Goal: Task Accomplishment & Management: Manage account settings

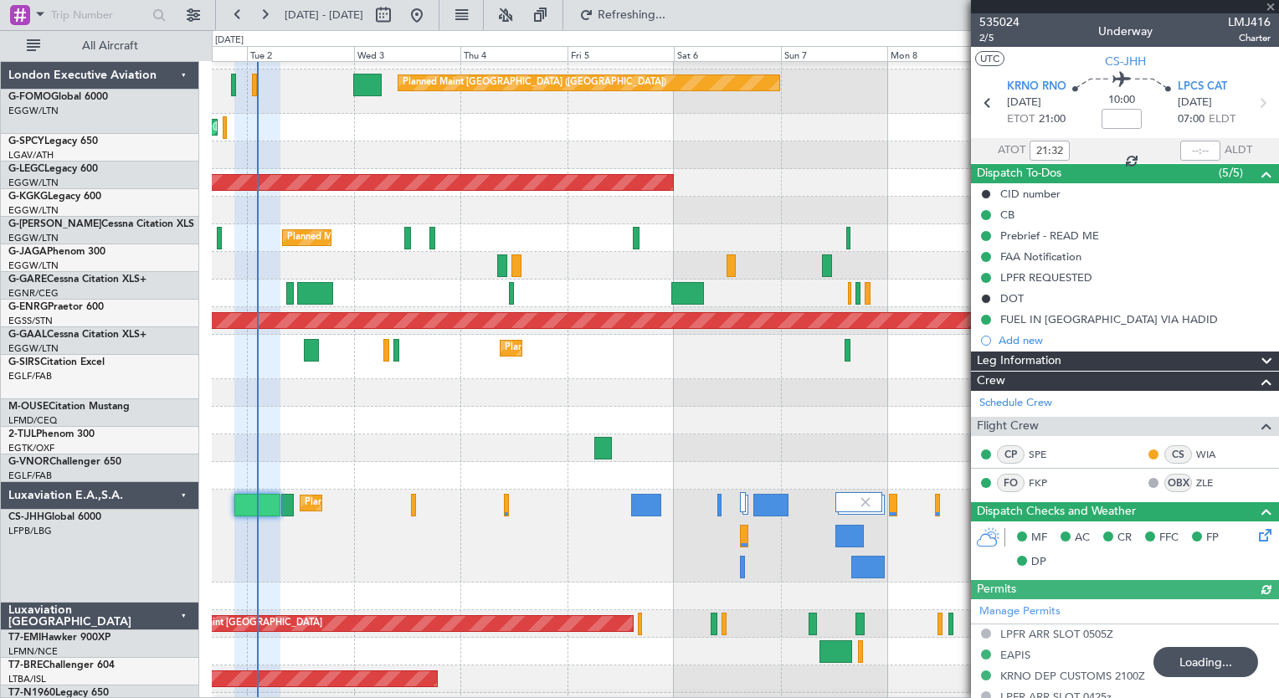
scroll to position [20, 0]
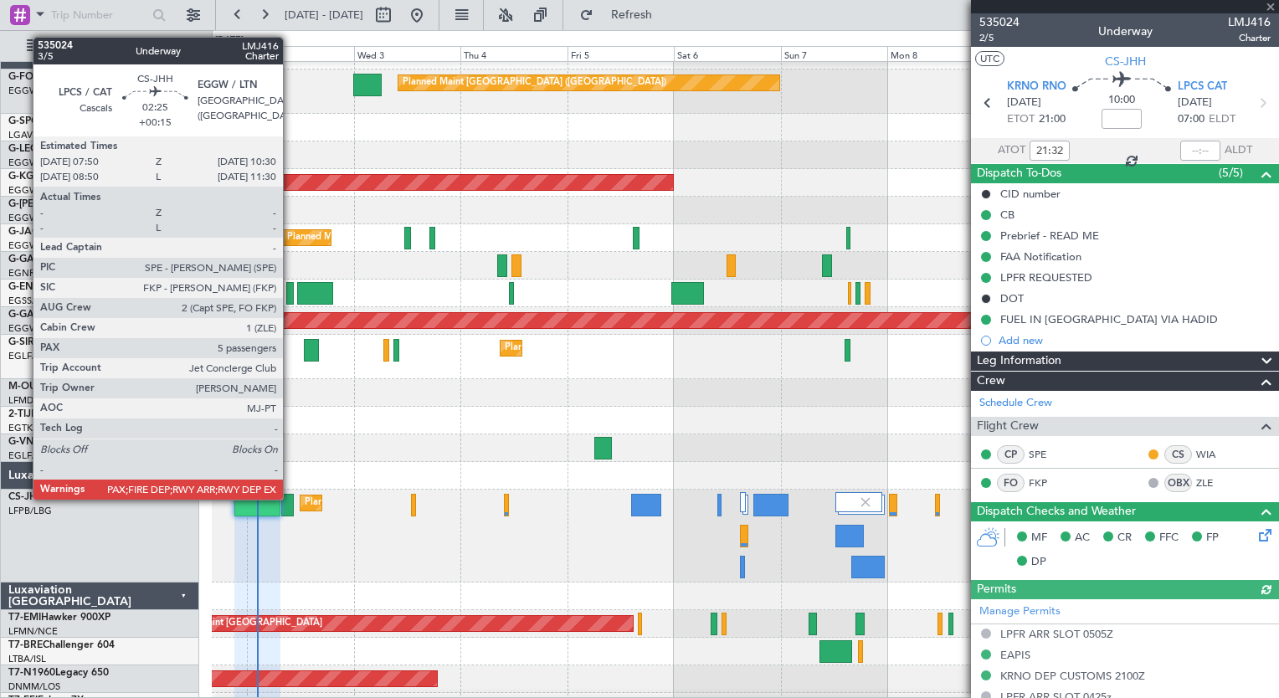
click at [290, 498] on div at bounding box center [287, 505] width 13 height 23
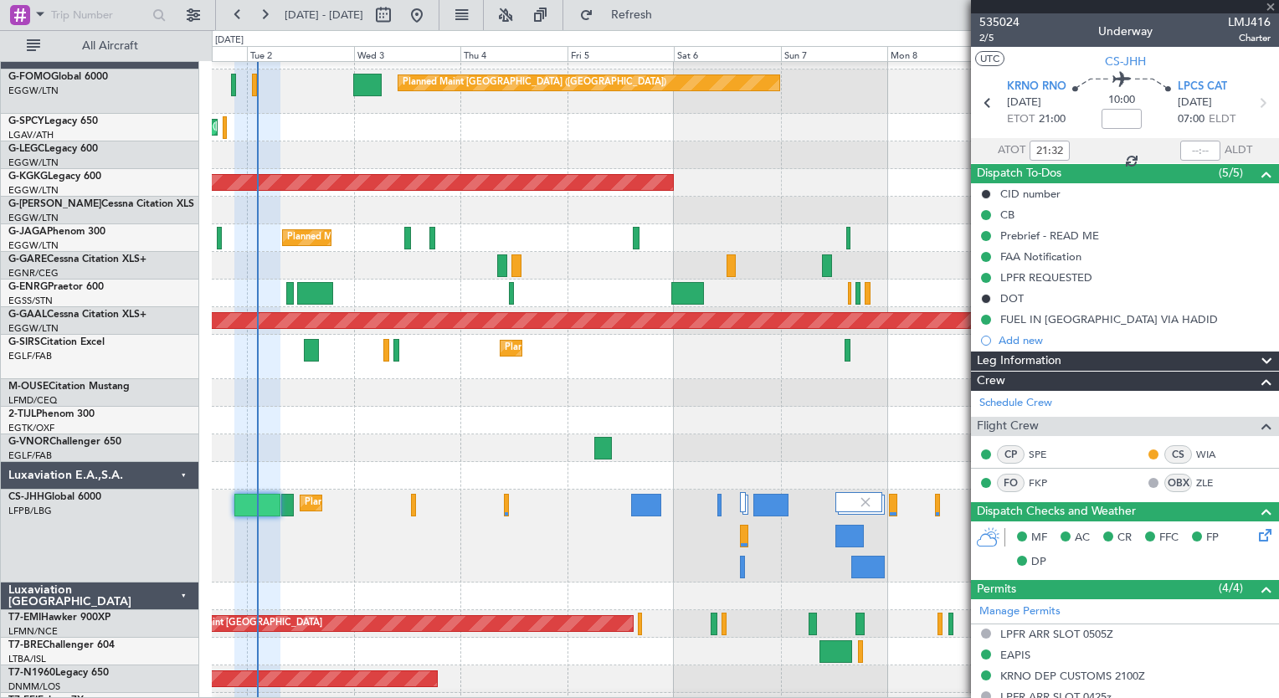
type input "+00:15"
type input "5"
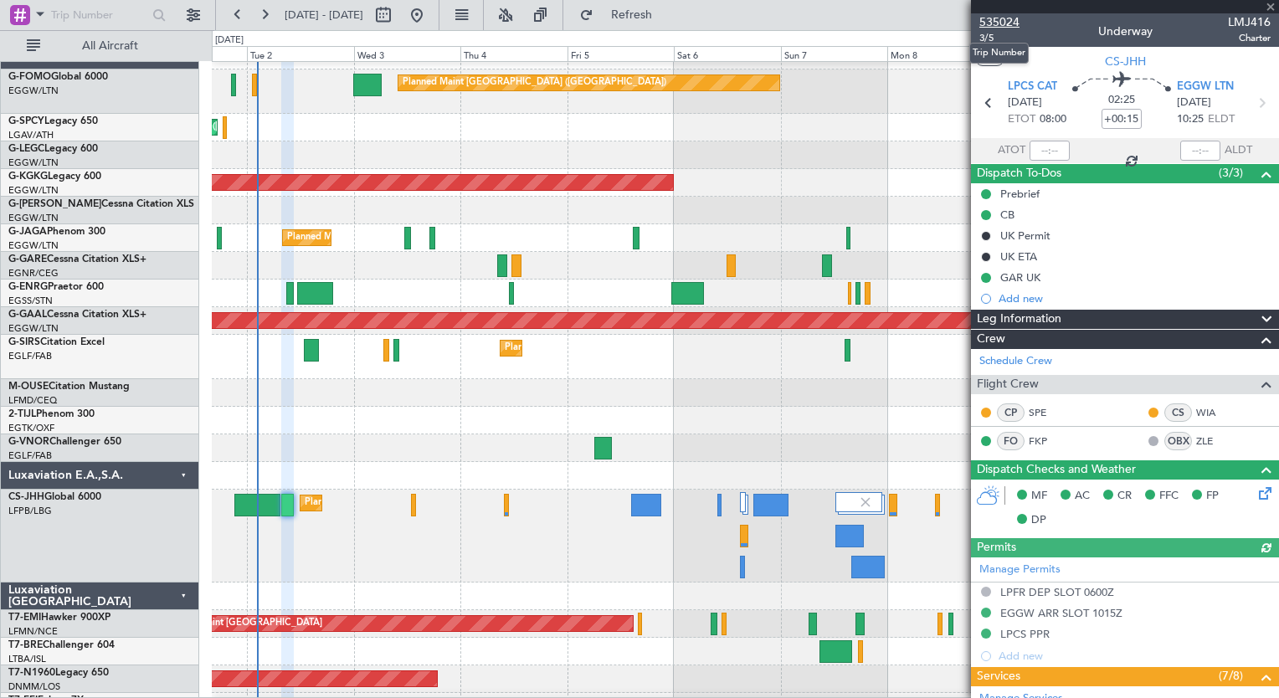
click at [1003, 22] on span "535024" at bounding box center [999, 22] width 40 height 18
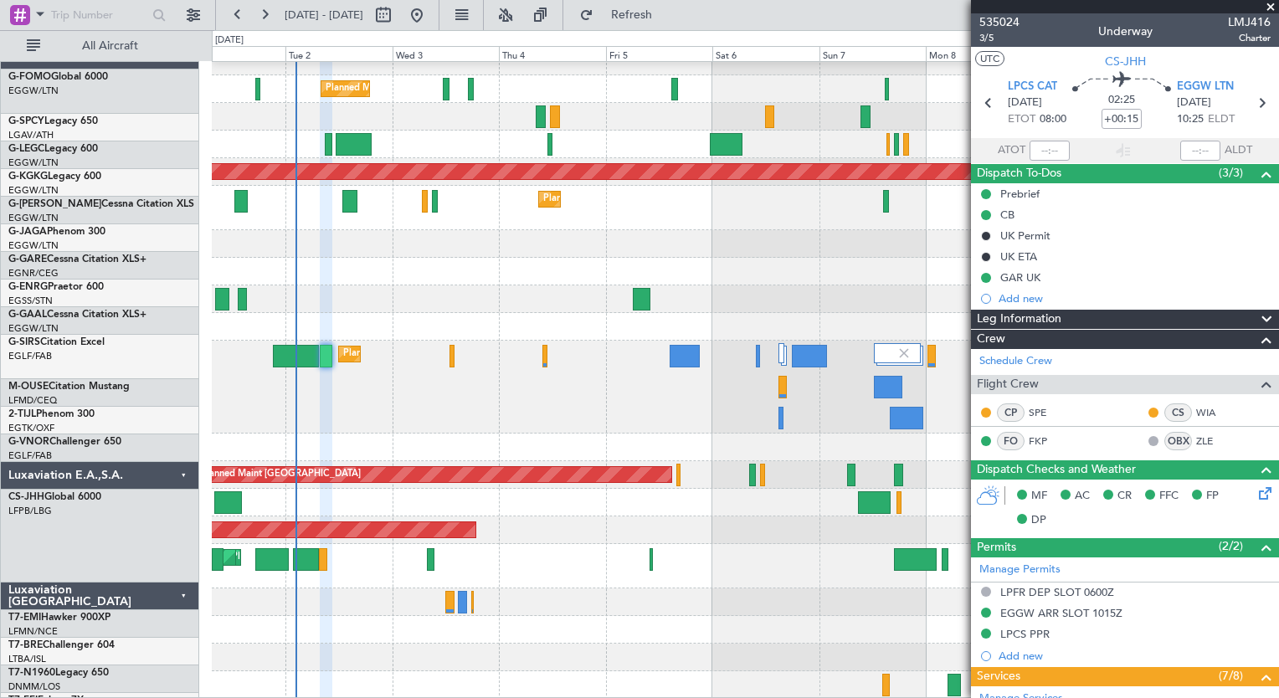
scroll to position [169, 0]
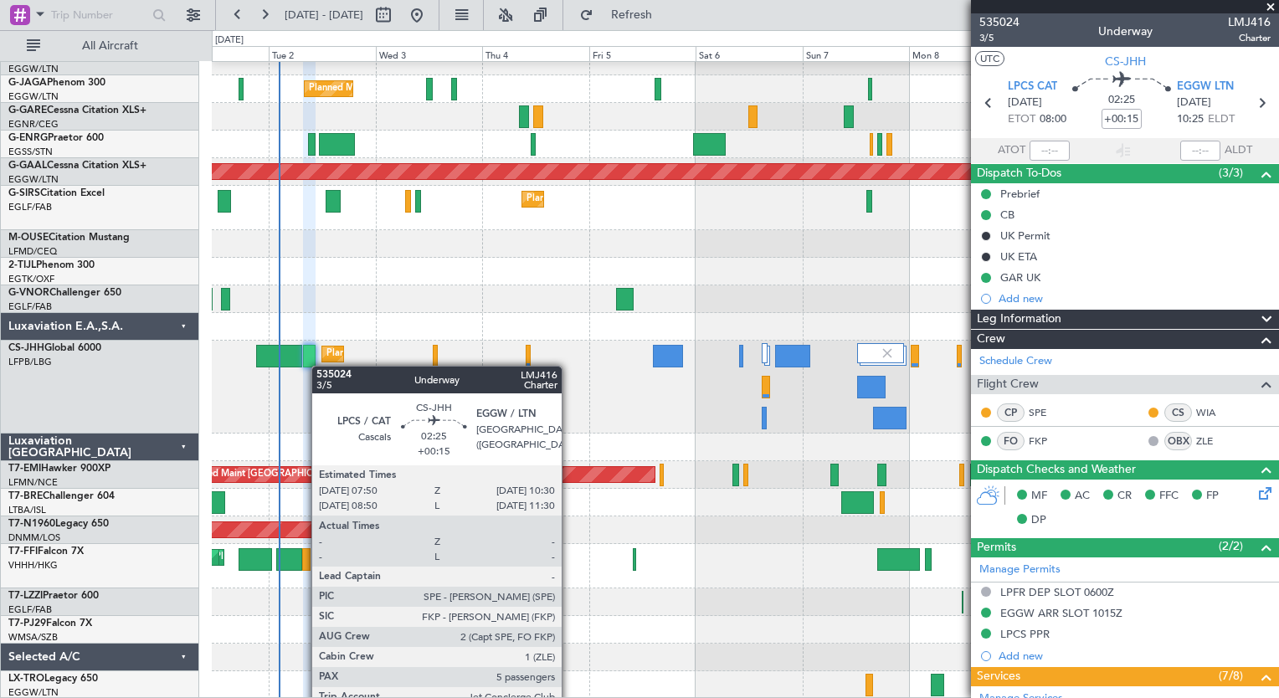
click at [311, 344] on div "Planned Maint [GEOGRAPHIC_DATA] ([GEOGRAPHIC_DATA]) Planned Maint [GEOGRAPHIC_D…" at bounding box center [745, 387] width 1066 height 93
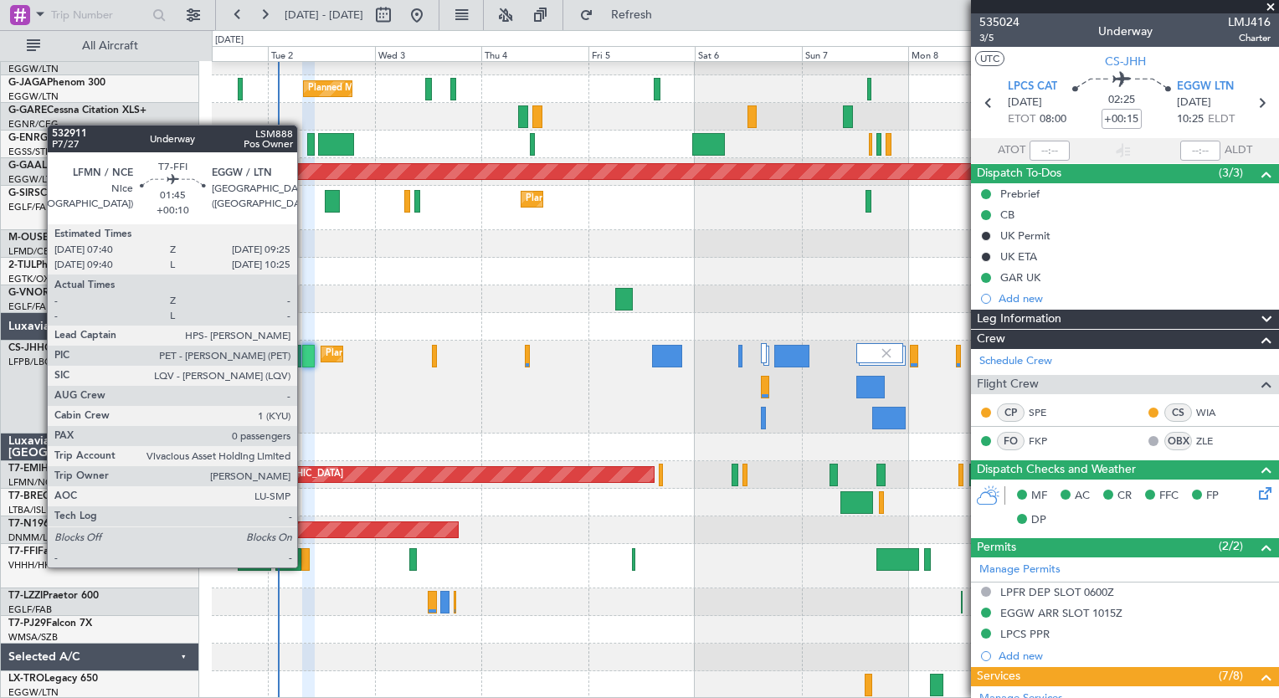
click at [305, 566] on div at bounding box center [305, 559] width 8 height 23
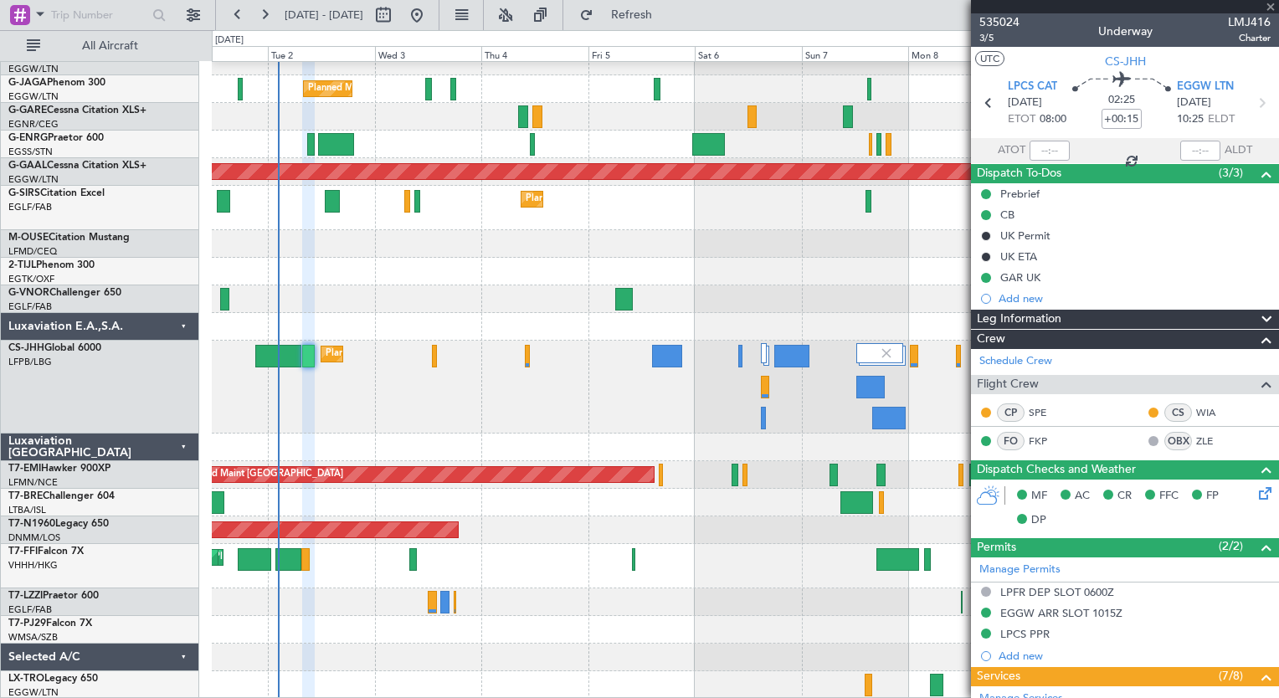
type input "+00:10"
type input "0"
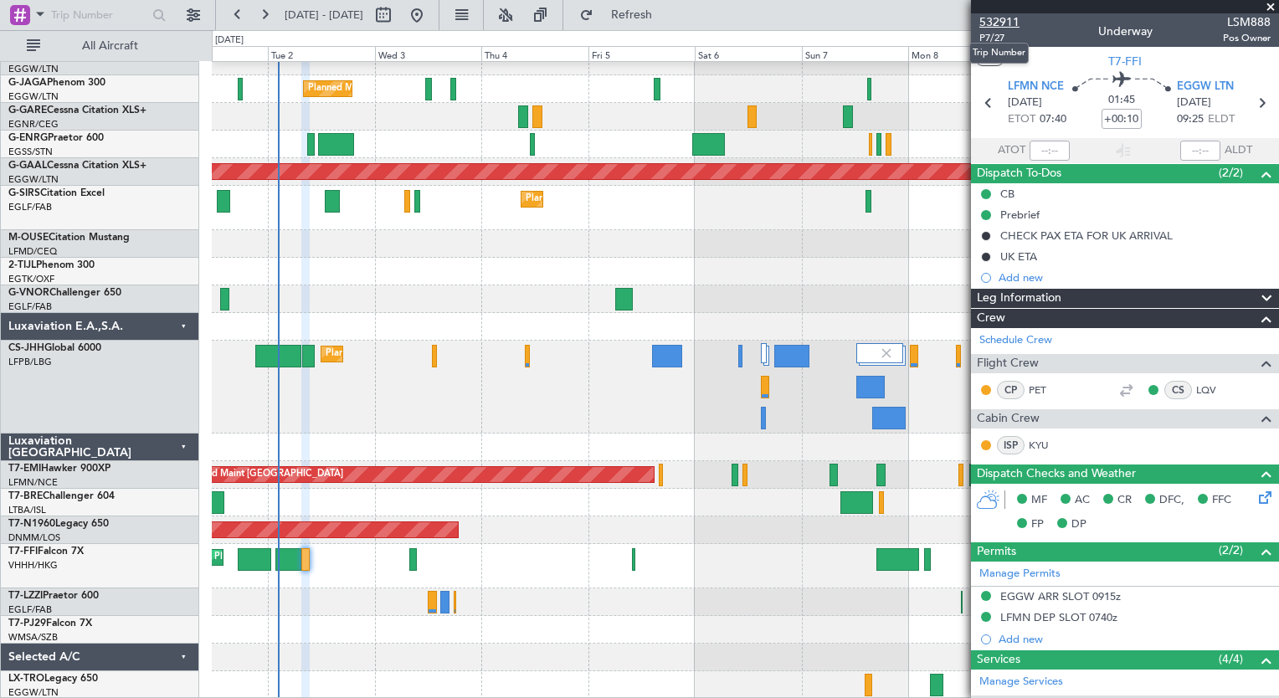
click at [1005, 27] on span "532911" at bounding box center [999, 22] width 40 height 18
click at [667, 18] on span "Refresh" at bounding box center [632, 15] width 70 height 12
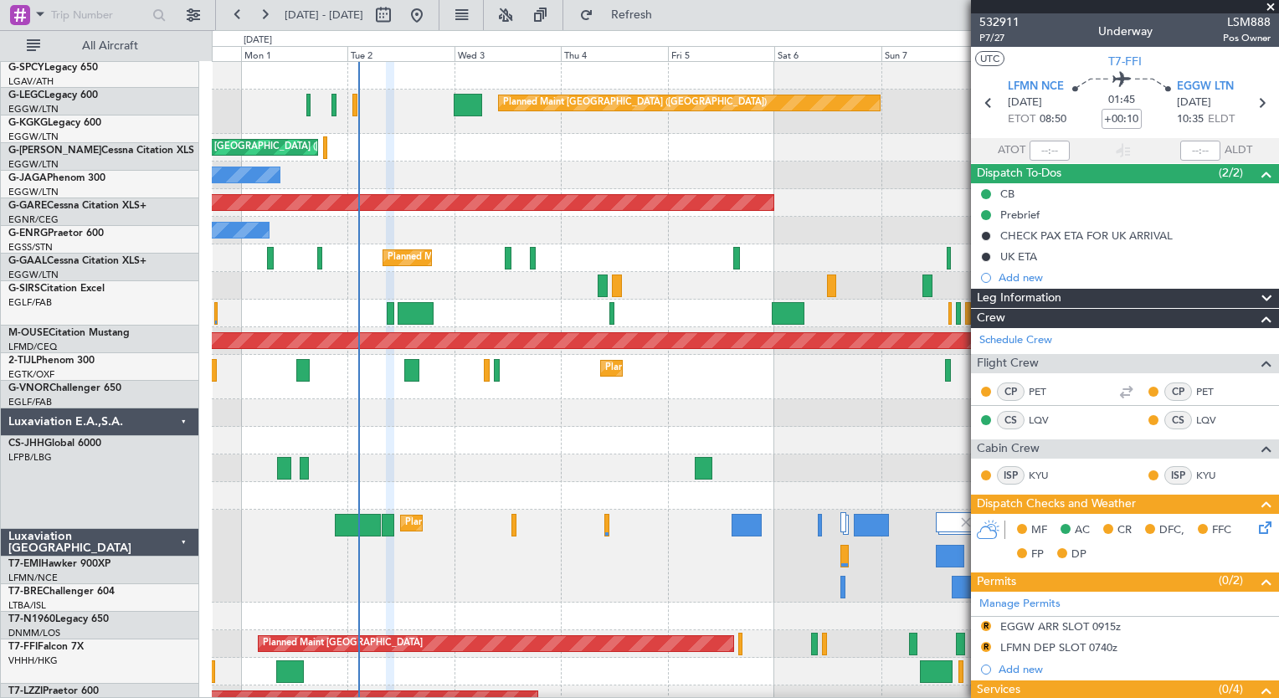
scroll to position [0, 0]
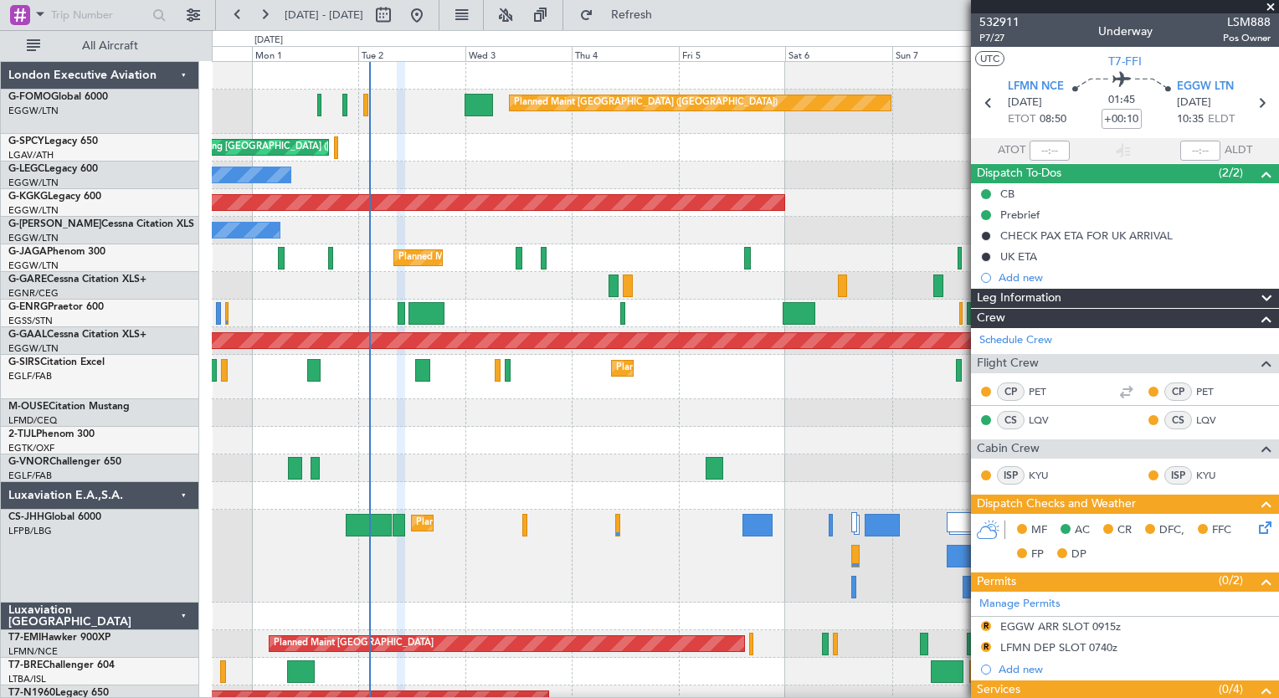
click at [528, 581] on div "Planned Maint [GEOGRAPHIC_DATA] ([GEOGRAPHIC_DATA]) Planned Maint [GEOGRAPHIC_D…" at bounding box center [745, 556] width 1066 height 93
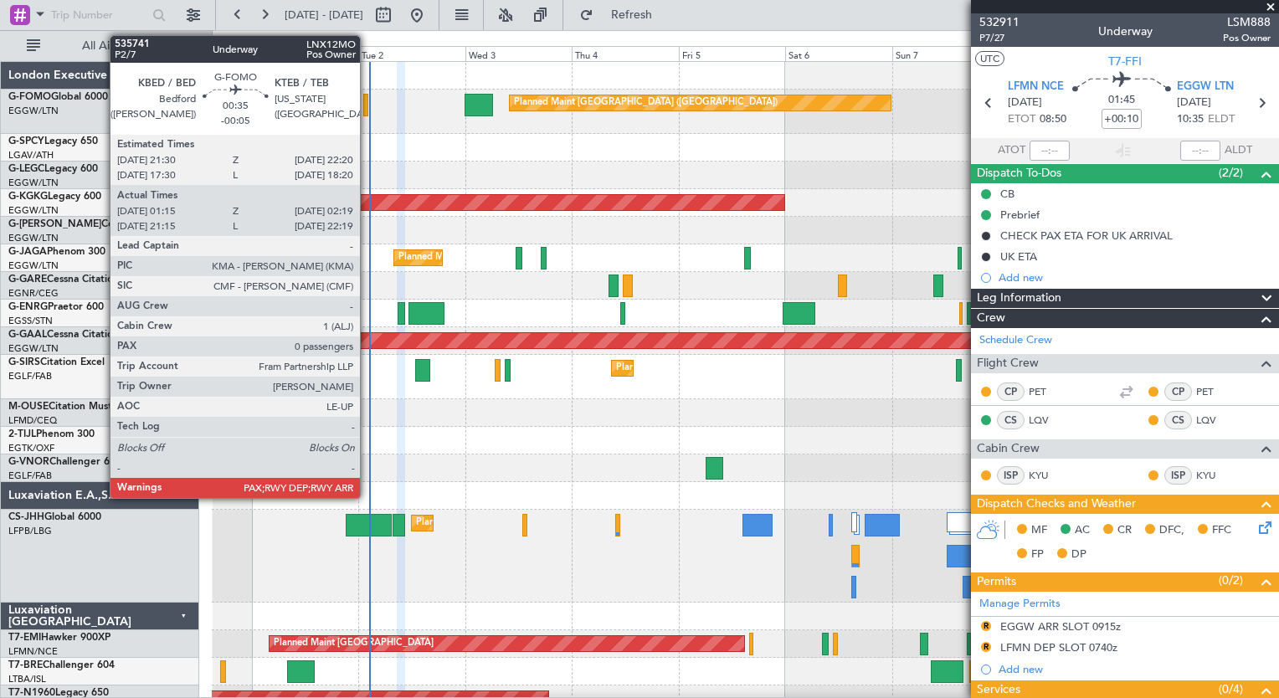
click at [367, 109] on div at bounding box center [365, 105] width 5 height 23
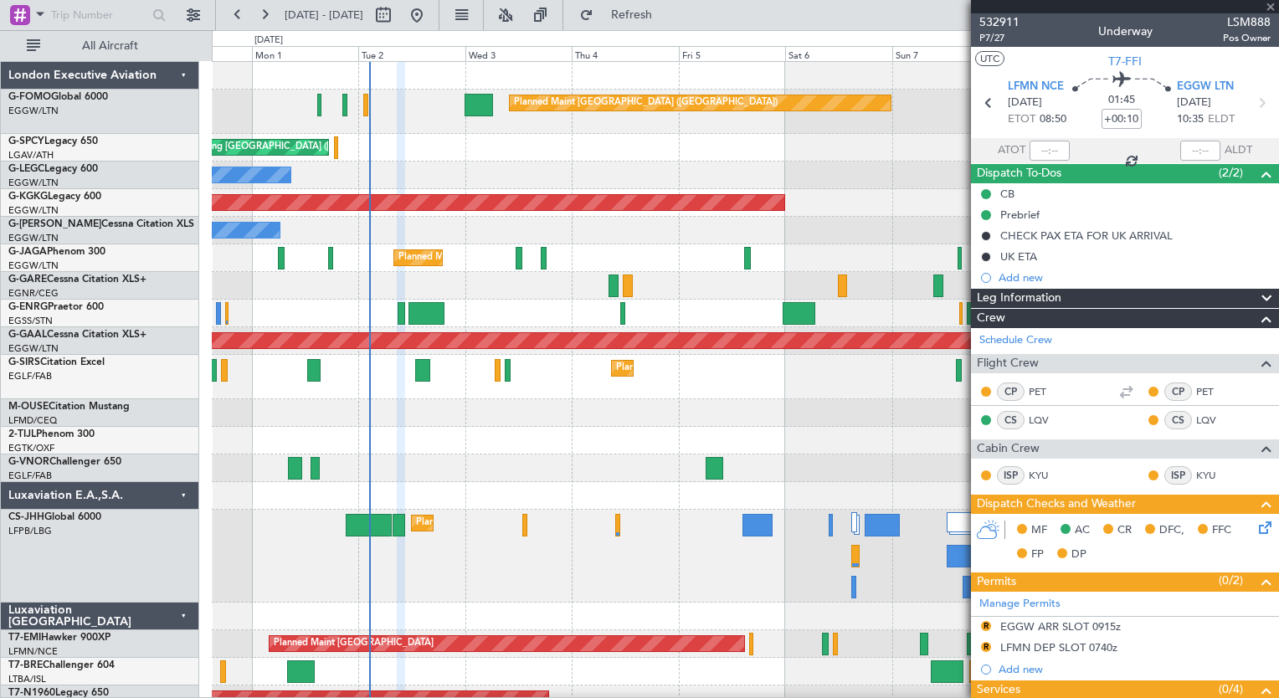
type input "-00:05"
type input "01:15"
type input "02:04"
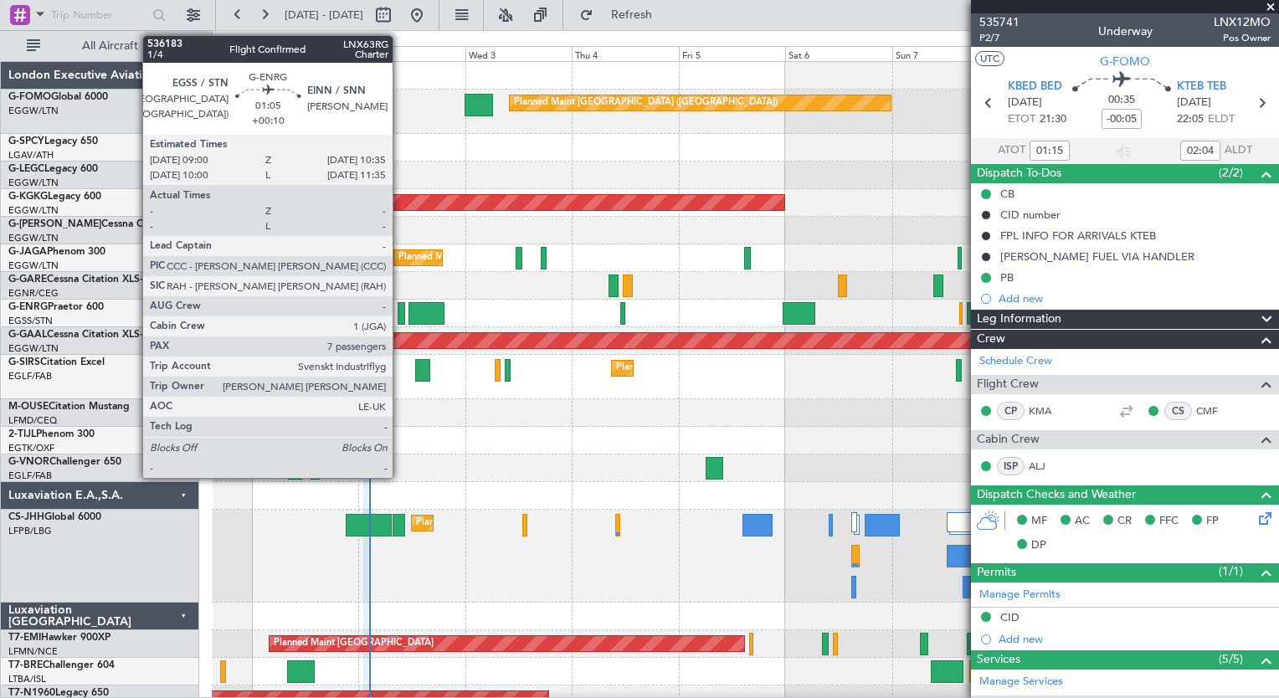
click at [400, 315] on div at bounding box center [402, 313] width 8 height 23
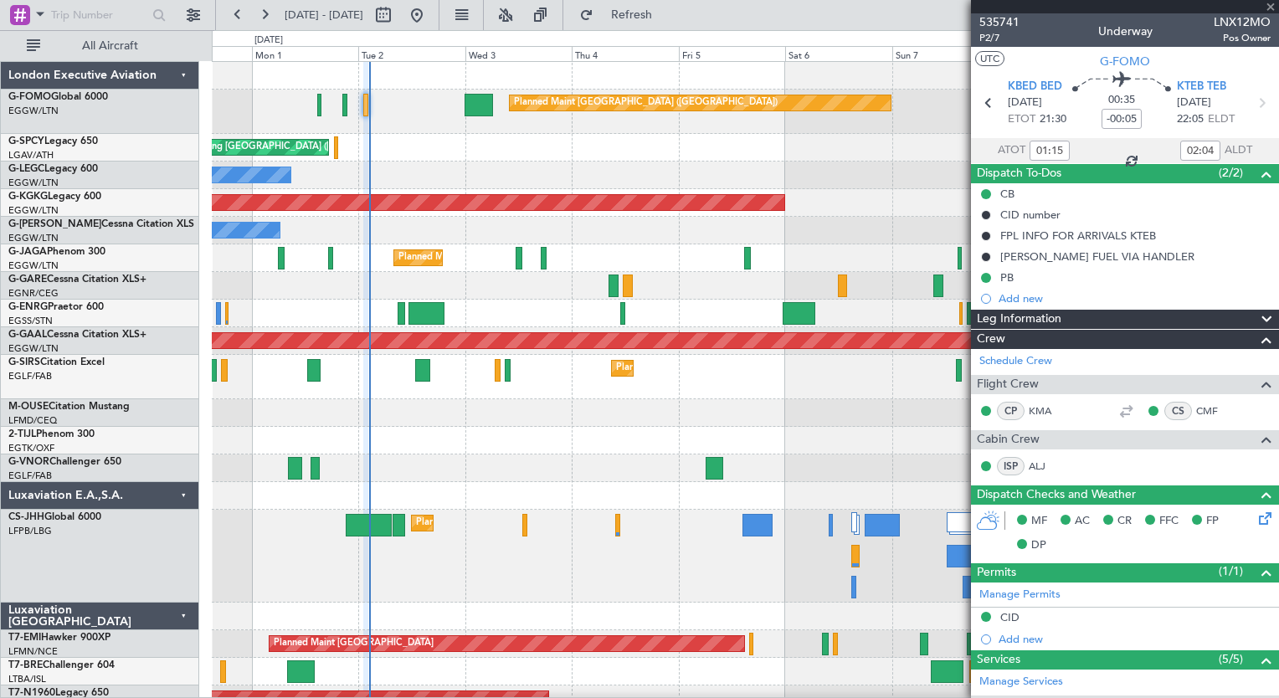
type input "+00:10"
type input "7"
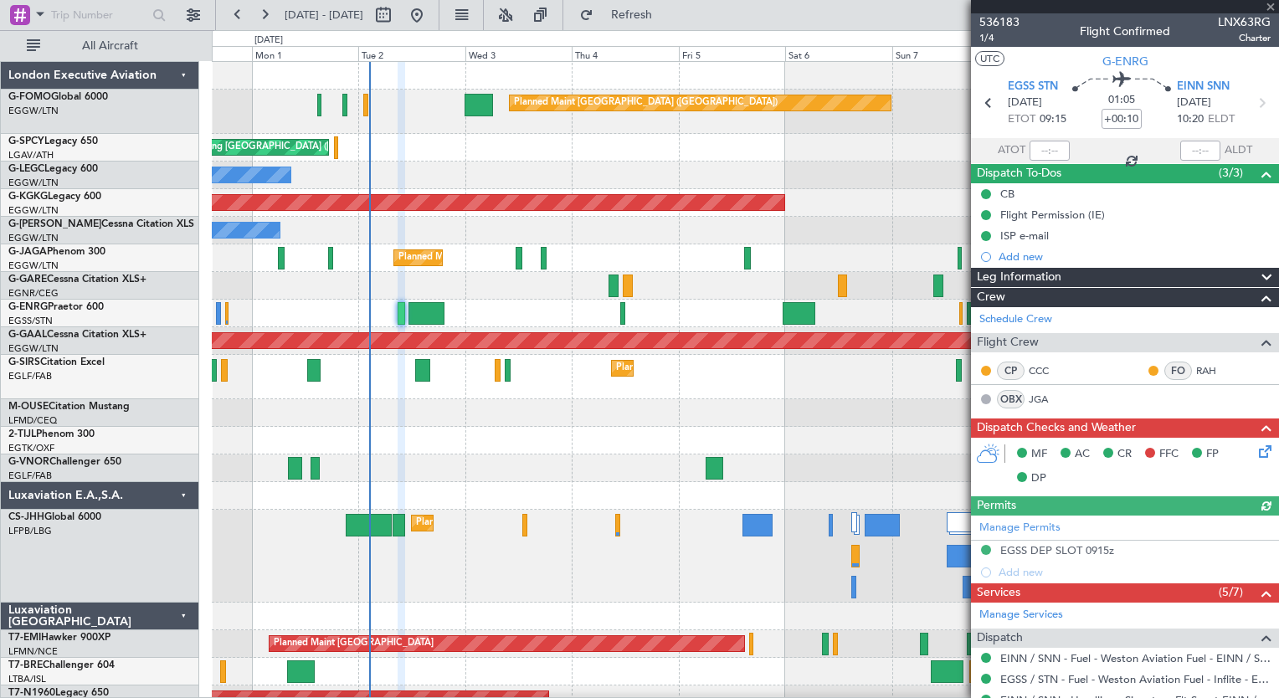
click at [1255, 449] on icon at bounding box center [1261, 448] width 13 height 13
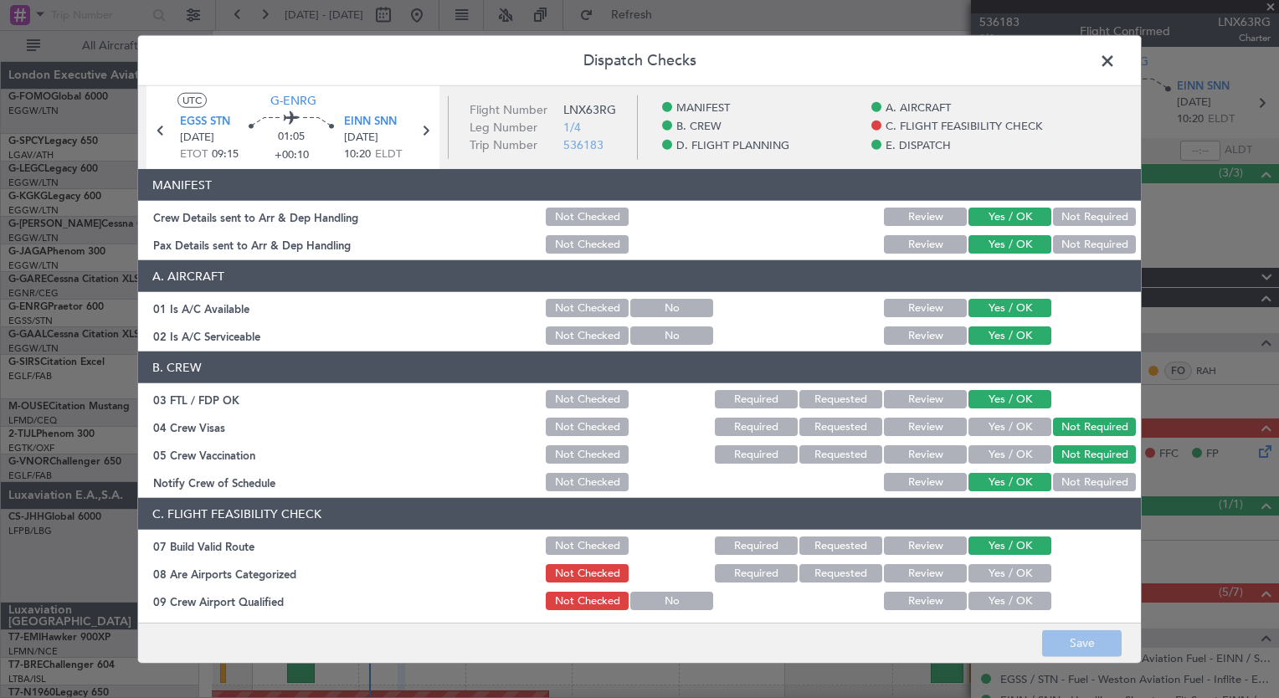
click at [1008, 572] on button "Yes / OK" at bounding box center [1009, 573] width 83 height 18
click at [1002, 598] on button "Yes / OK" at bounding box center [1009, 601] width 83 height 18
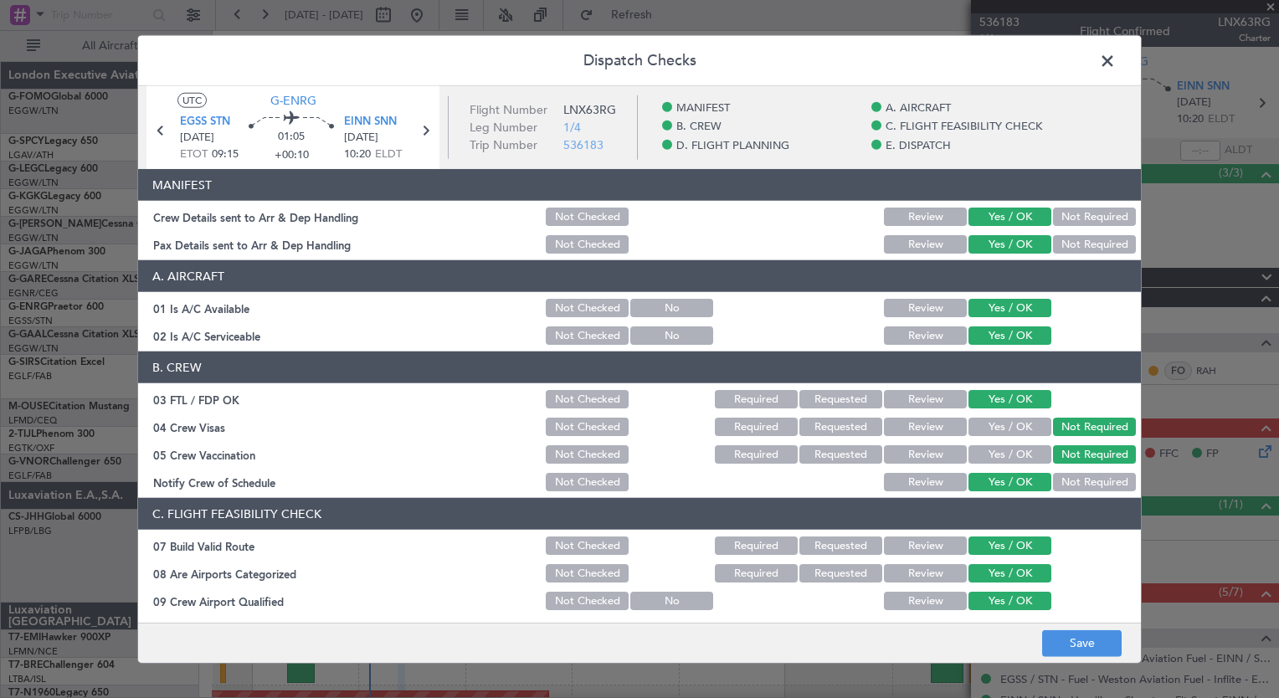
click at [1067, 629] on footer "Save" at bounding box center [639, 642] width 1003 height 40
click at [1065, 638] on button "Save" at bounding box center [1082, 642] width 80 height 27
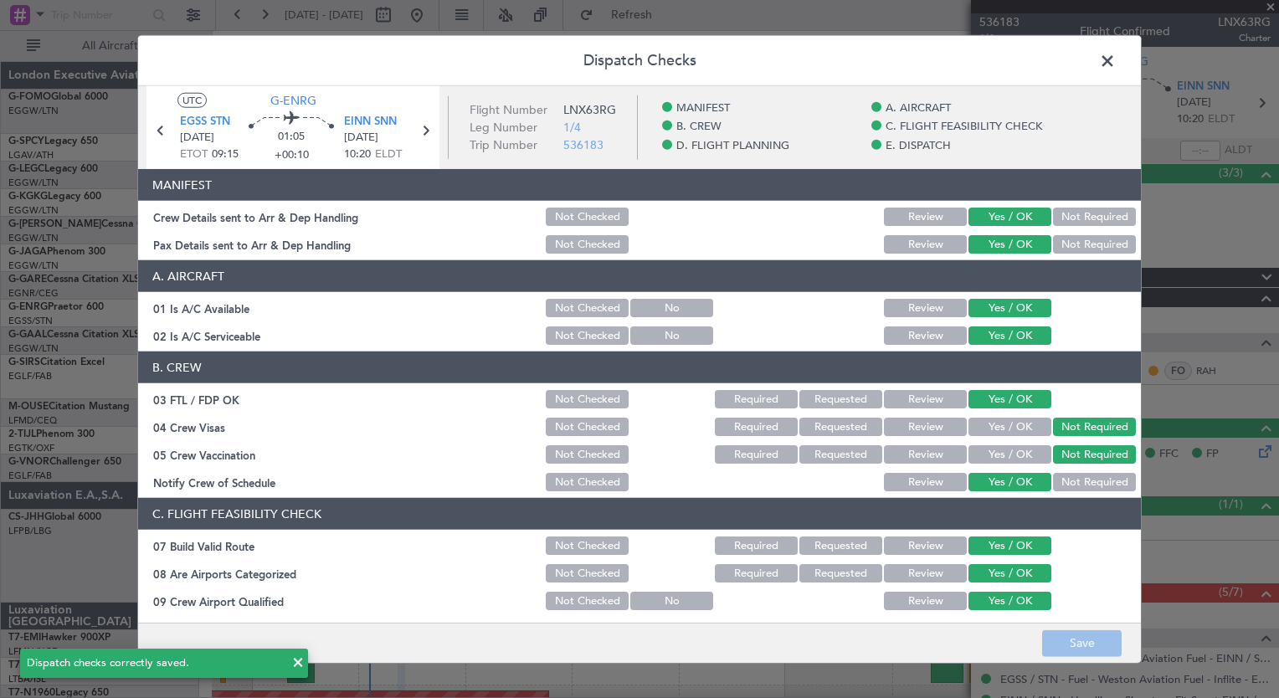
click at [1116, 62] on span at bounding box center [1116, 65] width 0 height 33
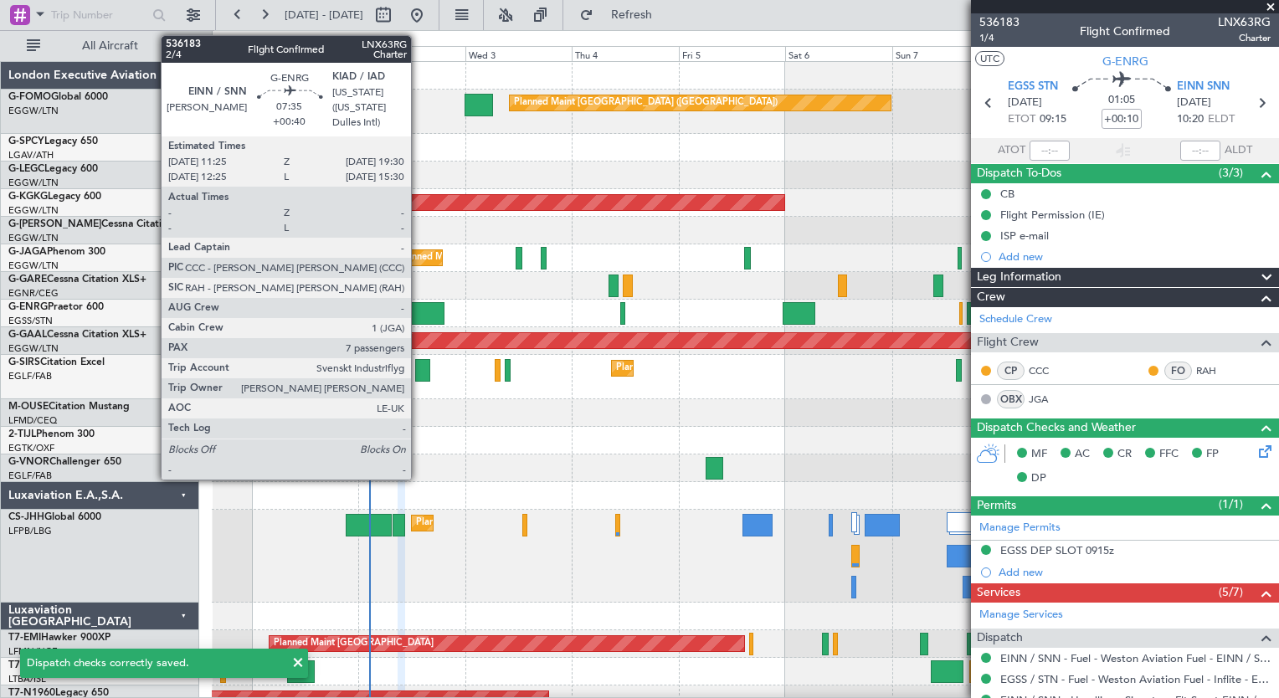
click at [418, 311] on div at bounding box center [426, 313] width 36 height 23
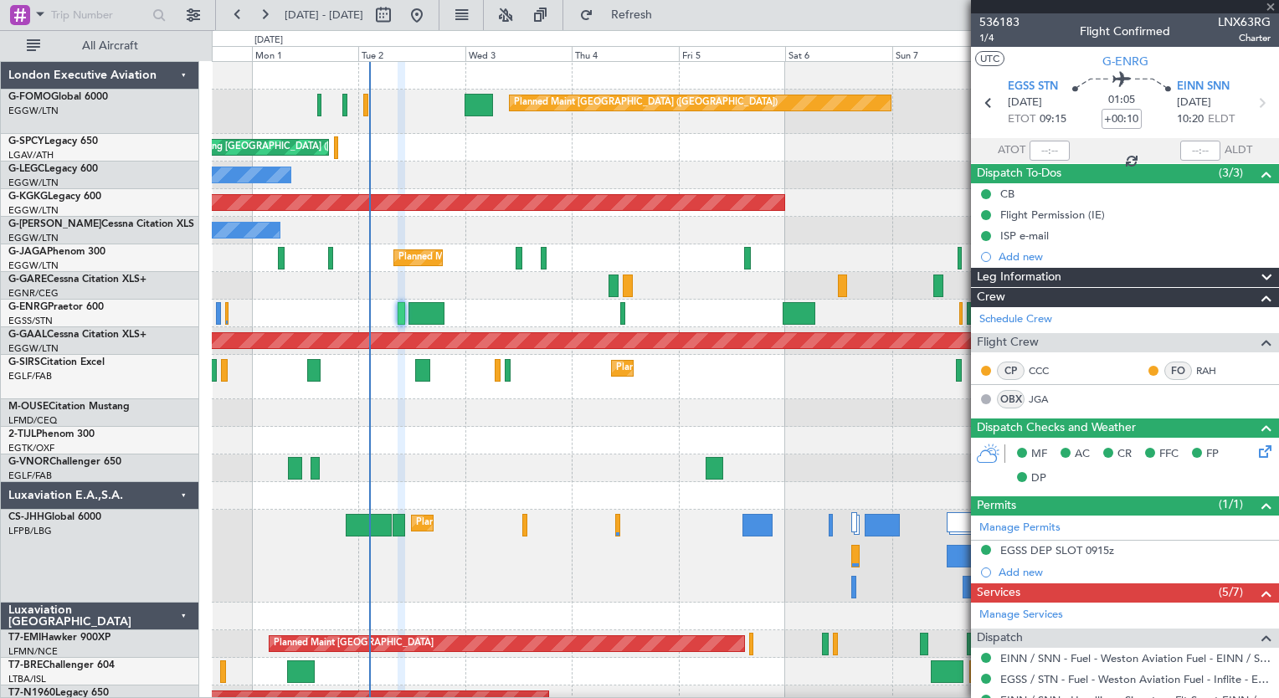
type input "+00:40"
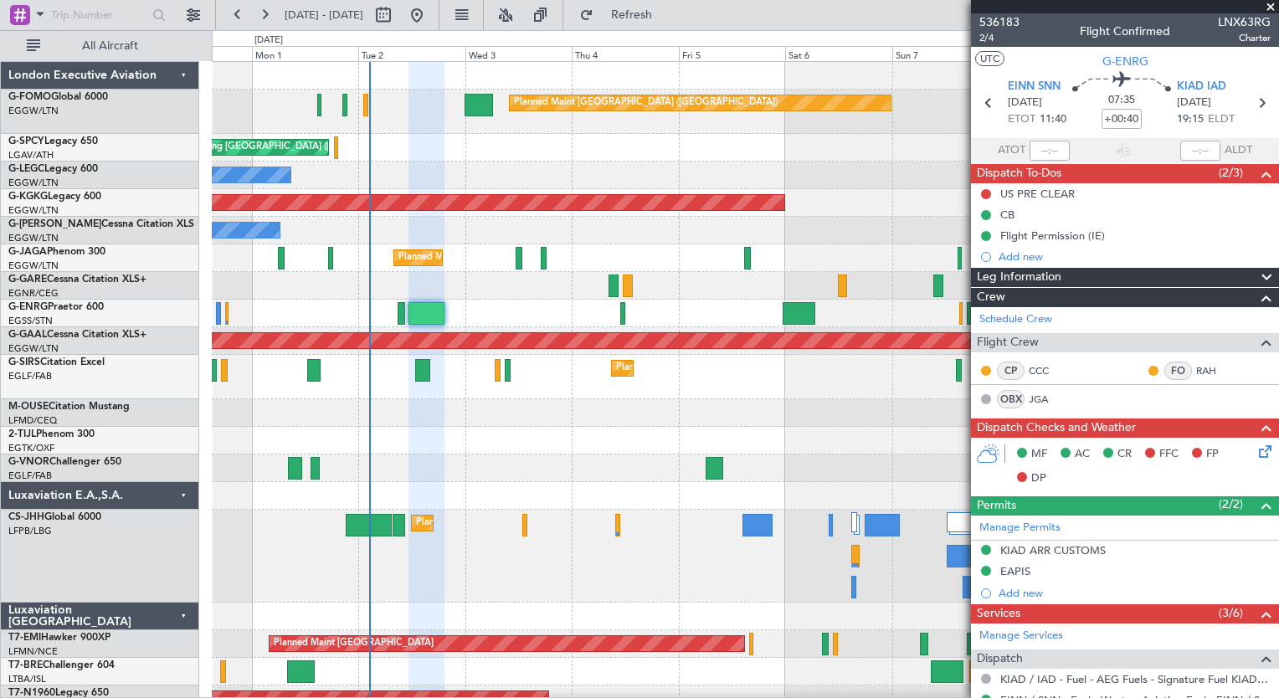
click at [1255, 455] on icon at bounding box center [1261, 448] width 13 height 13
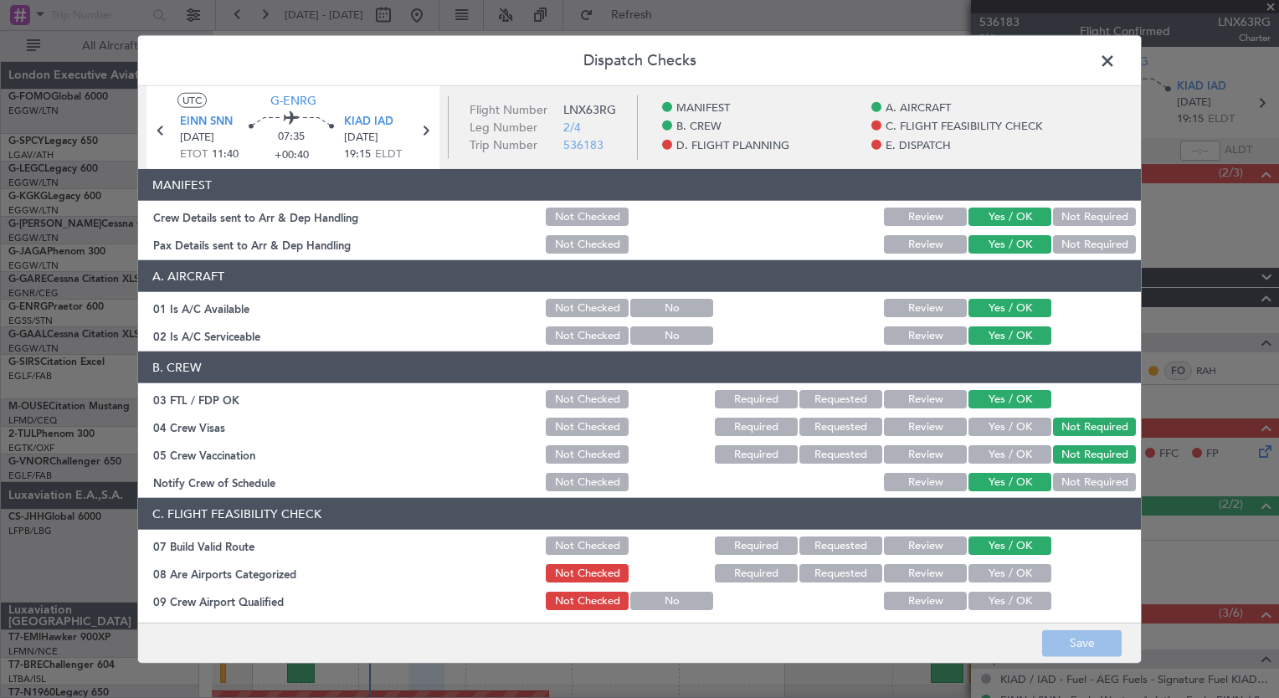
click at [984, 567] on button "Yes / OK" at bounding box center [1009, 573] width 83 height 18
click at [978, 593] on button "Yes / OK" at bounding box center [1009, 601] width 83 height 18
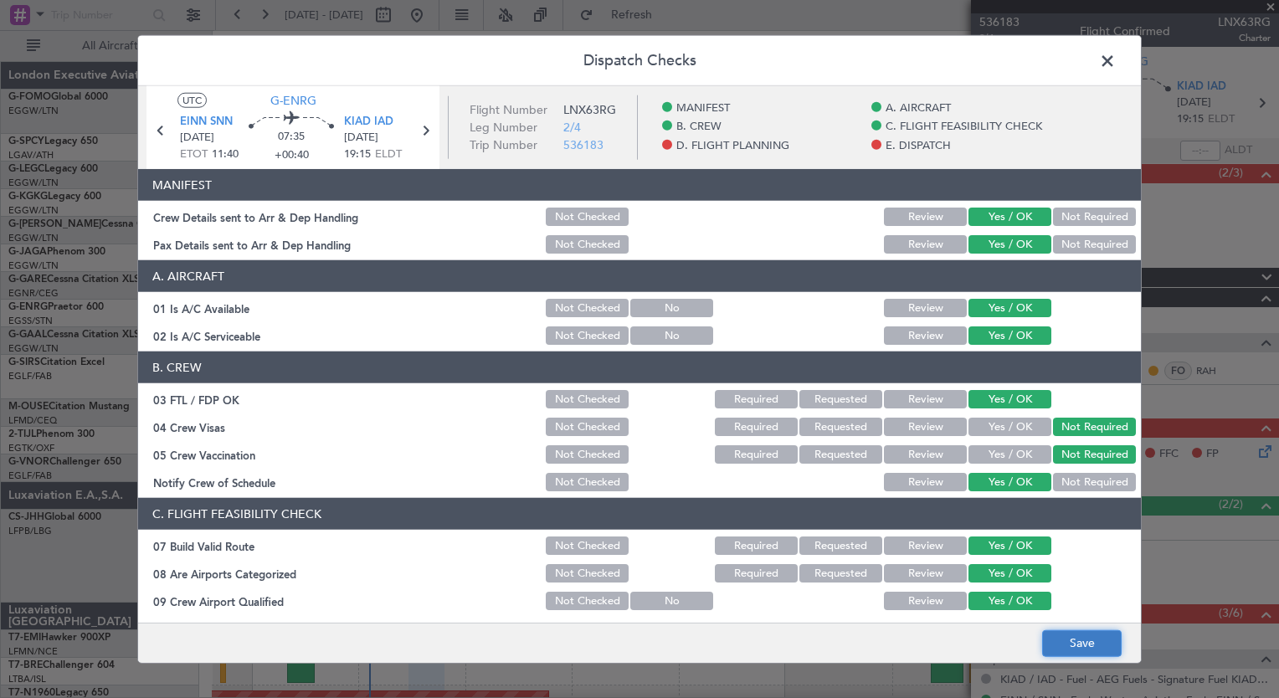
click at [1094, 647] on button "Save" at bounding box center [1082, 642] width 80 height 27
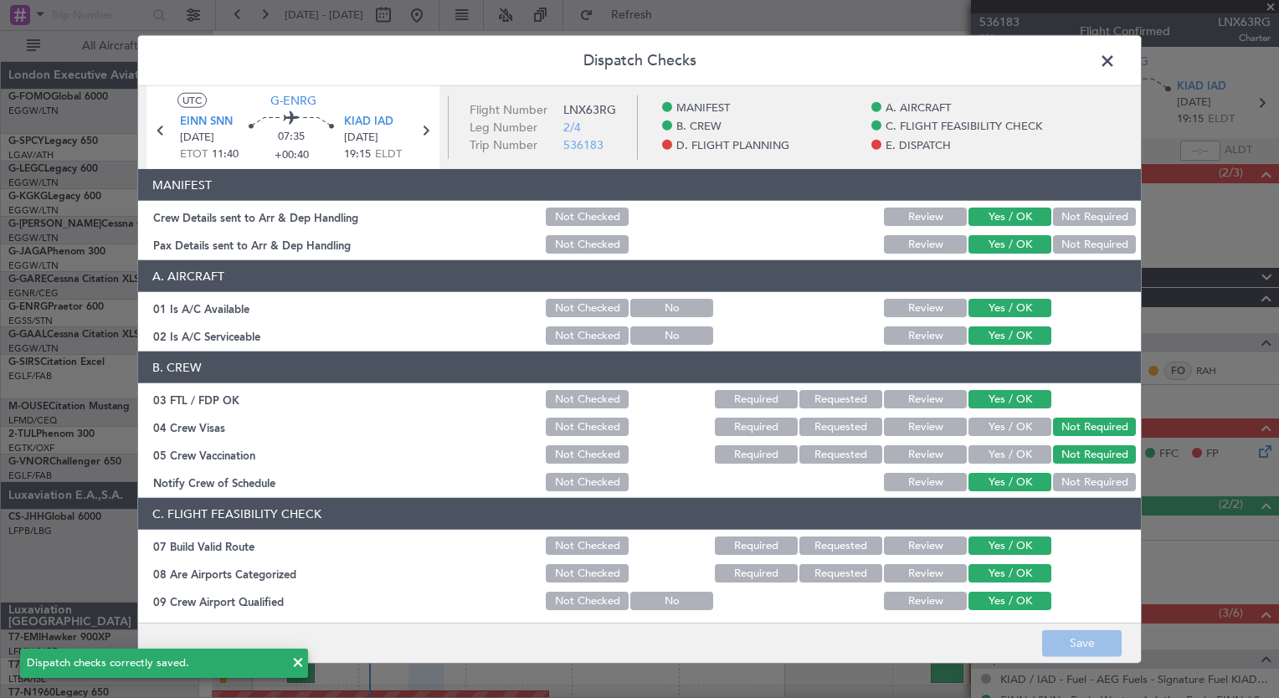
click at [1116, 62] on span at bounding box center [1116, 65] width 0 height 33
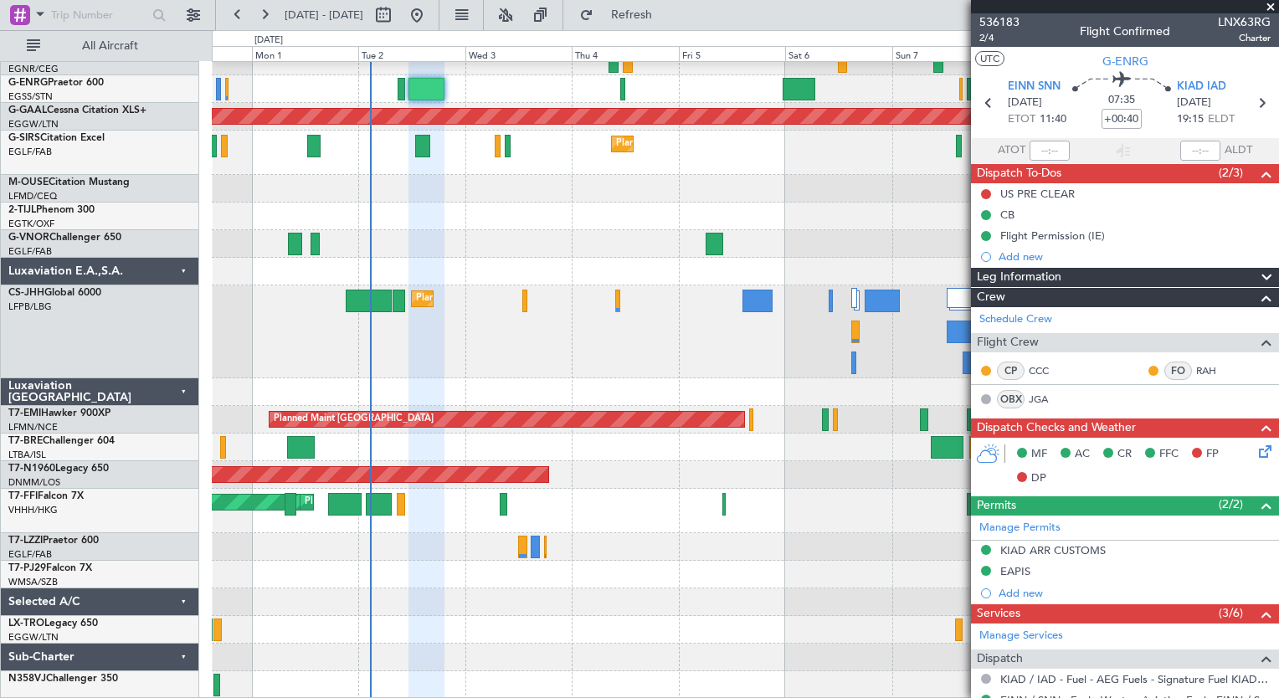
scroll to position [224, 0]
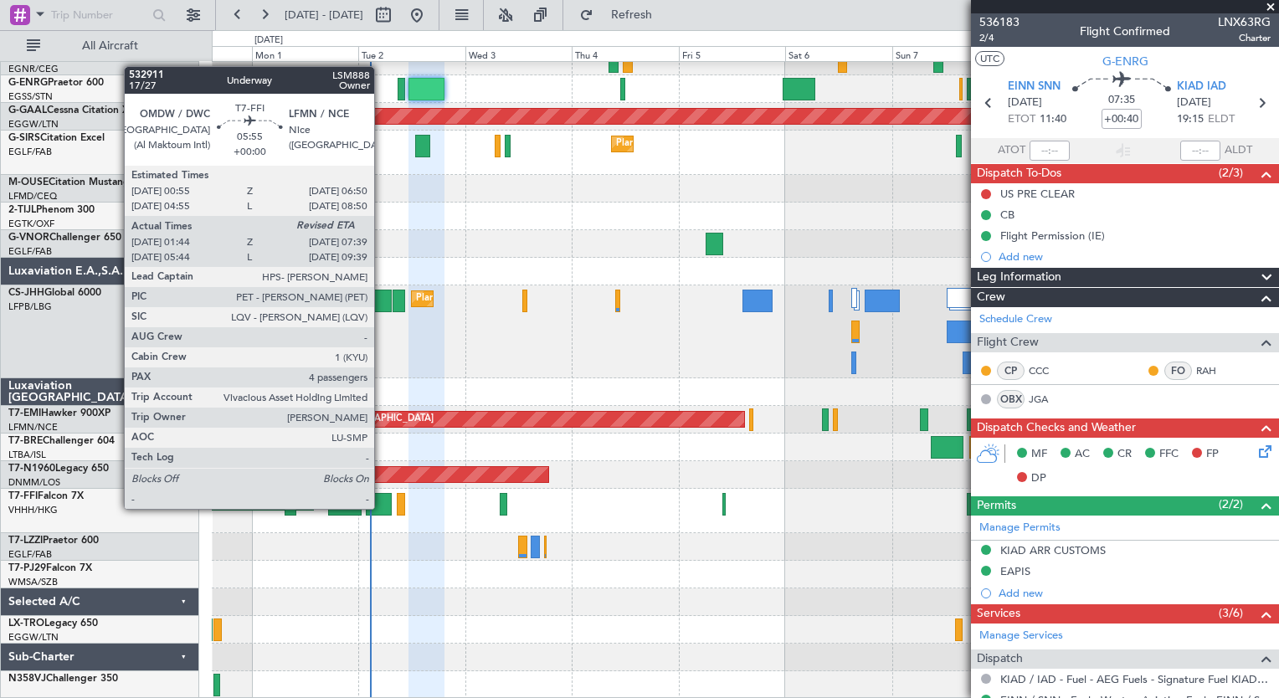
click at [382, 507] on div at bounding box center [379, 504] width 27 height 23
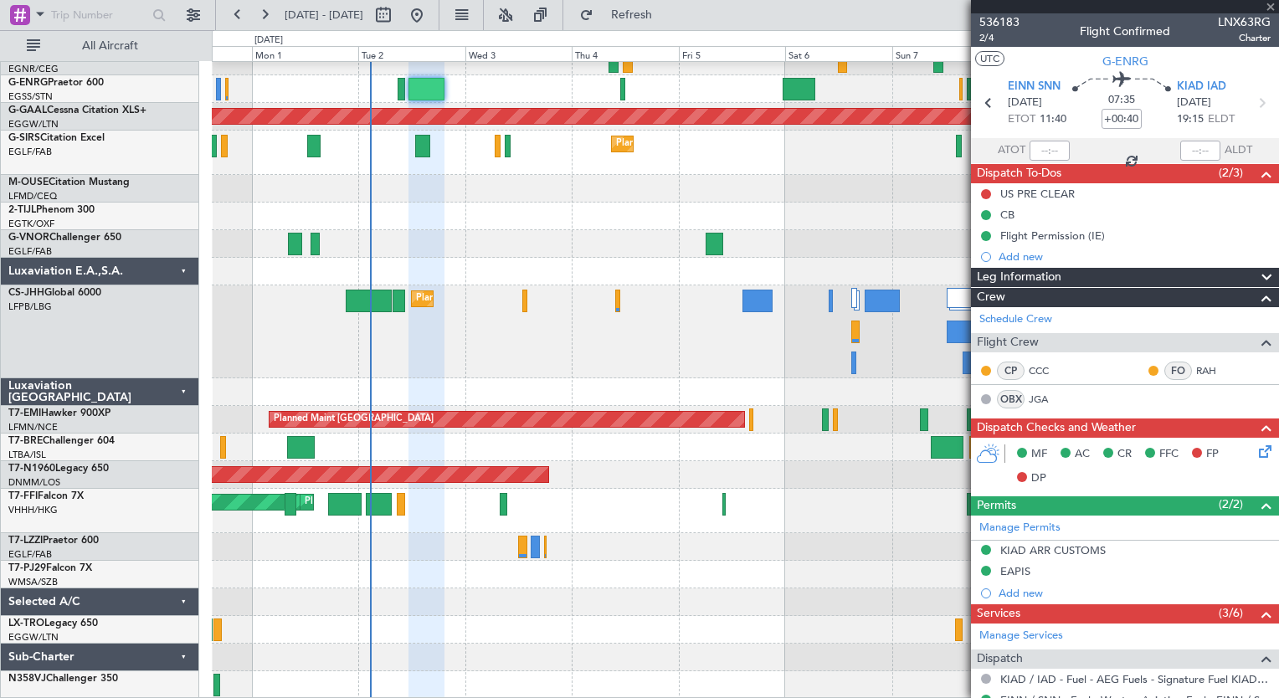
type input "01:44"
type input "4"
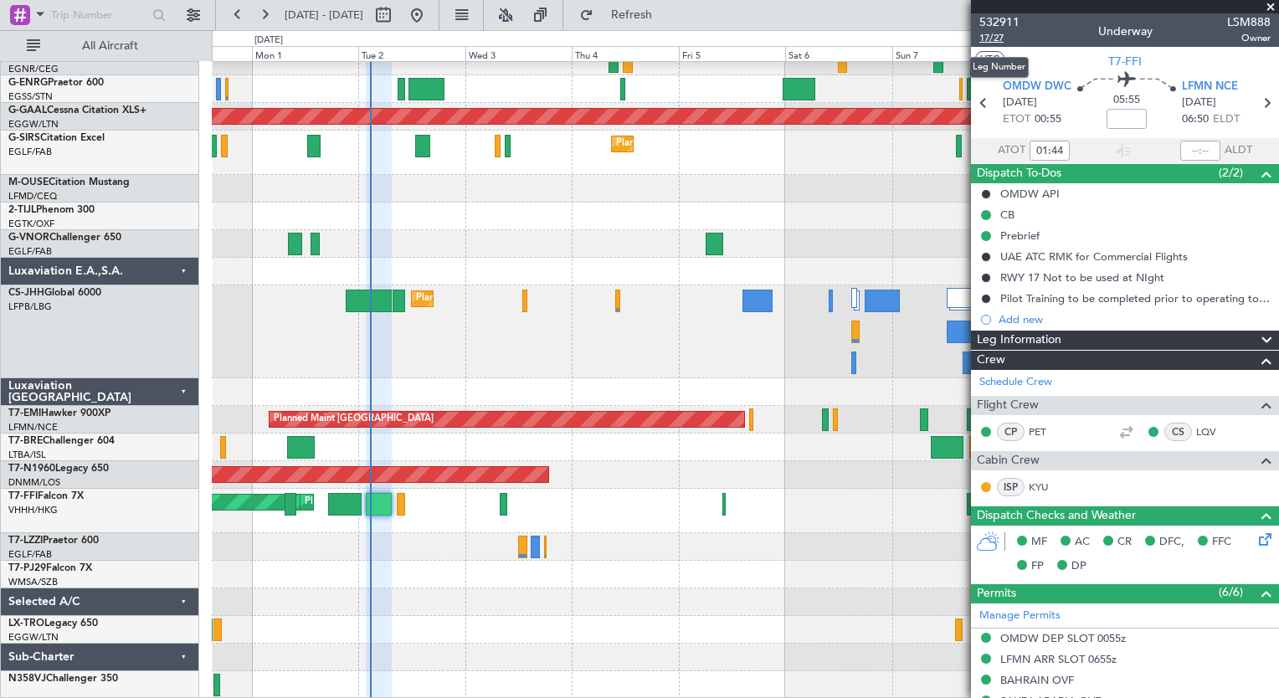
click at [994, 39] on span "17/27" at bounding box center [999, 38] width 40 height 14
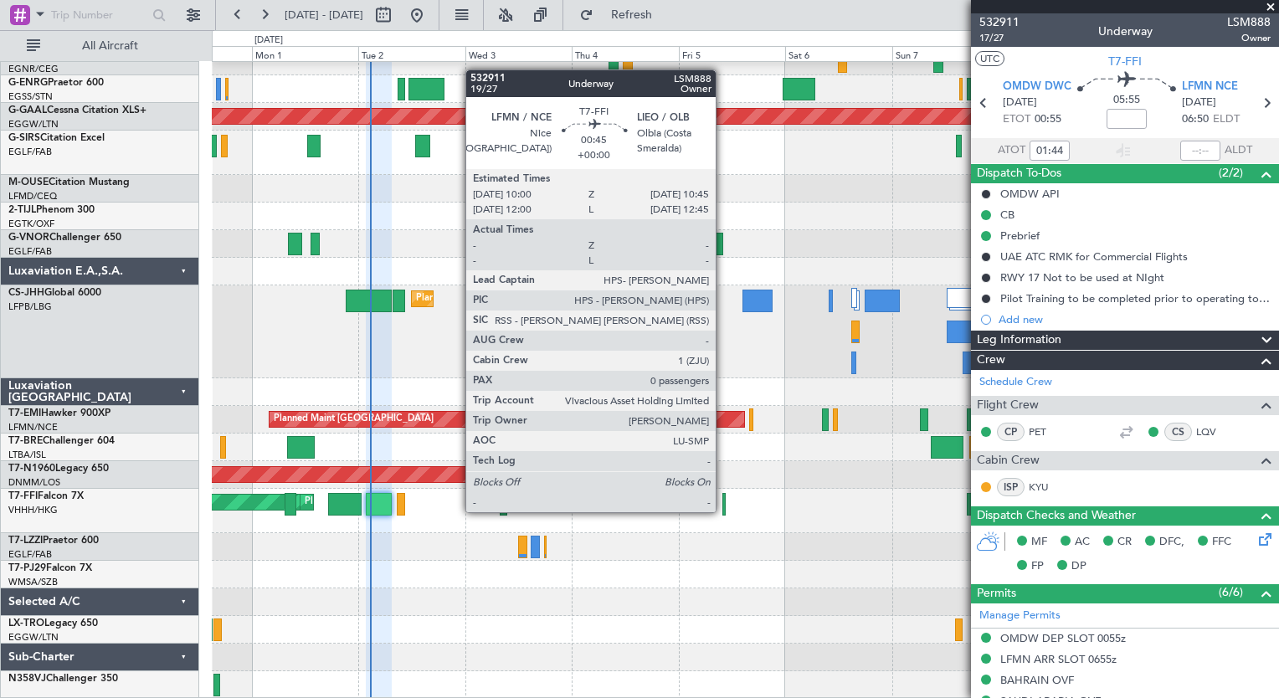
click at [723, 511] on div at bounding box center [723, 504] width 3 height 23
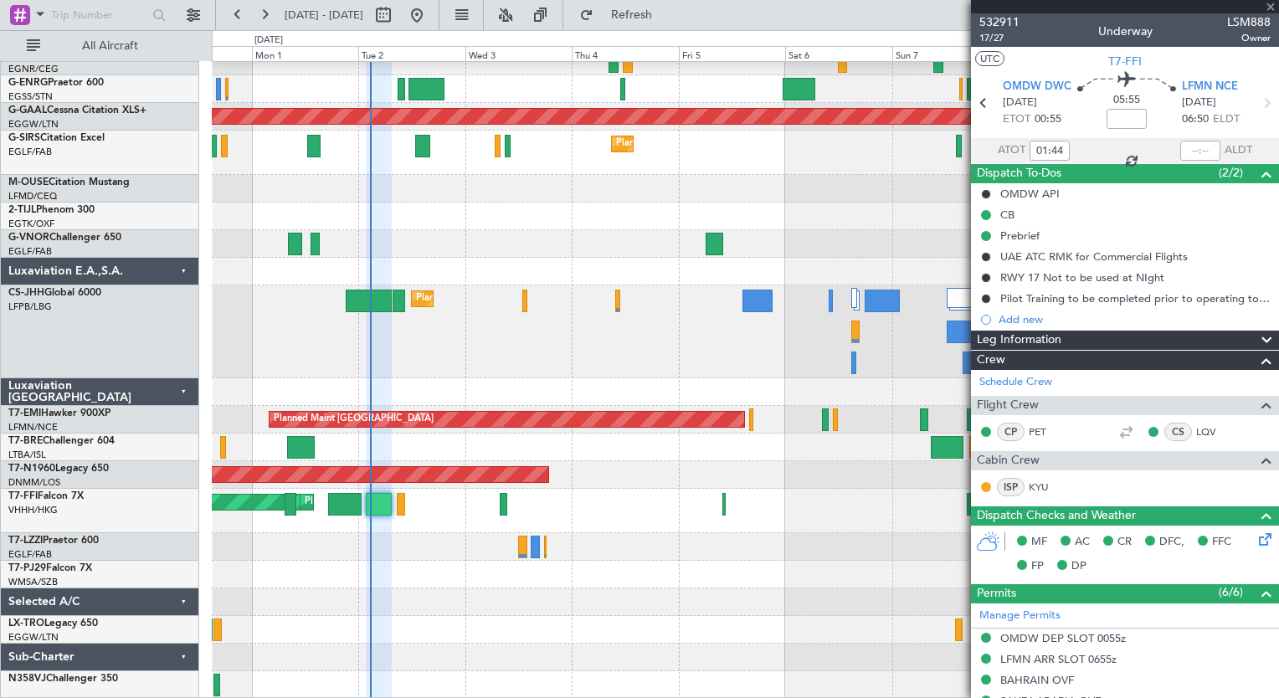
type input "0"
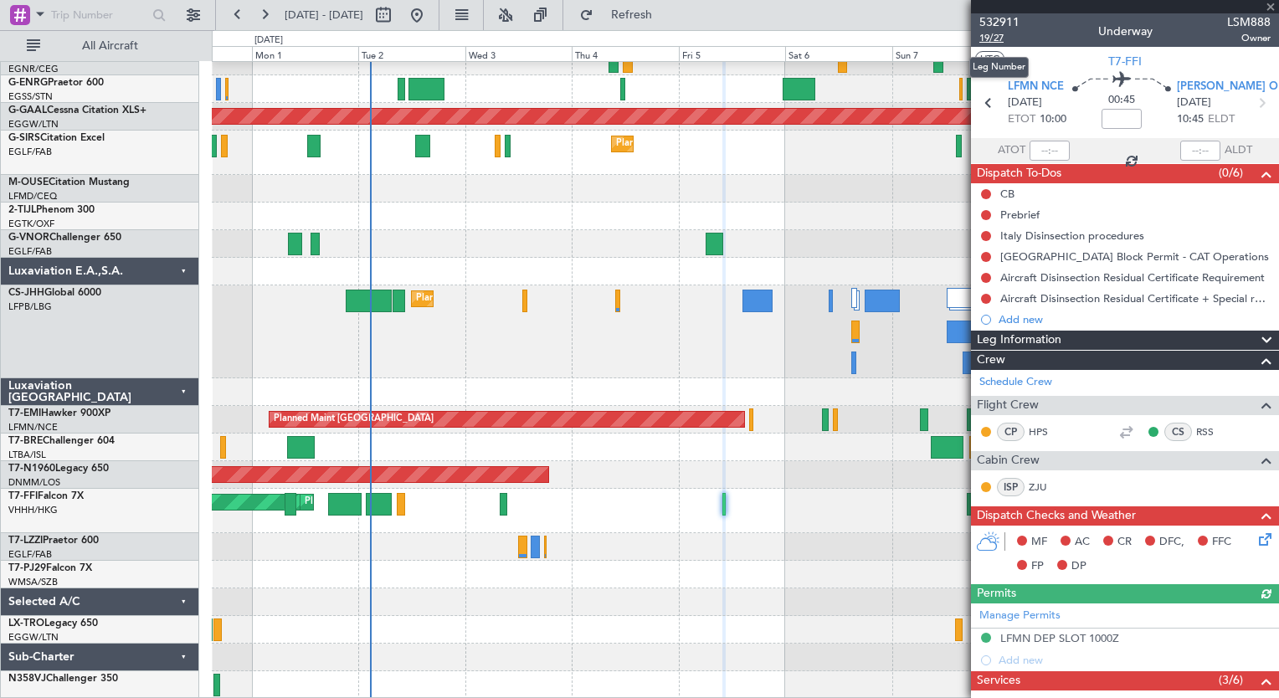
click at [987, 38] on span "19/27" at bounding box center [999, 38] width 40 height 14
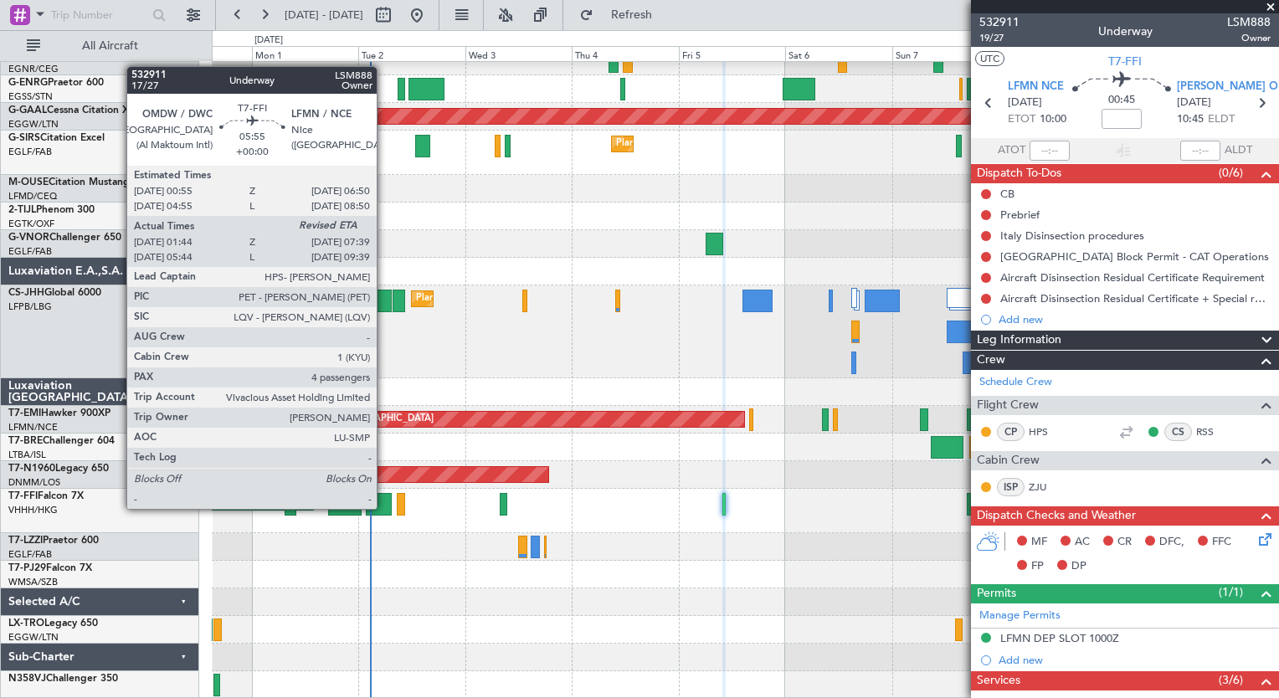
click at [384, 507] on div at bounding box center [379, 504] width 27 height 23
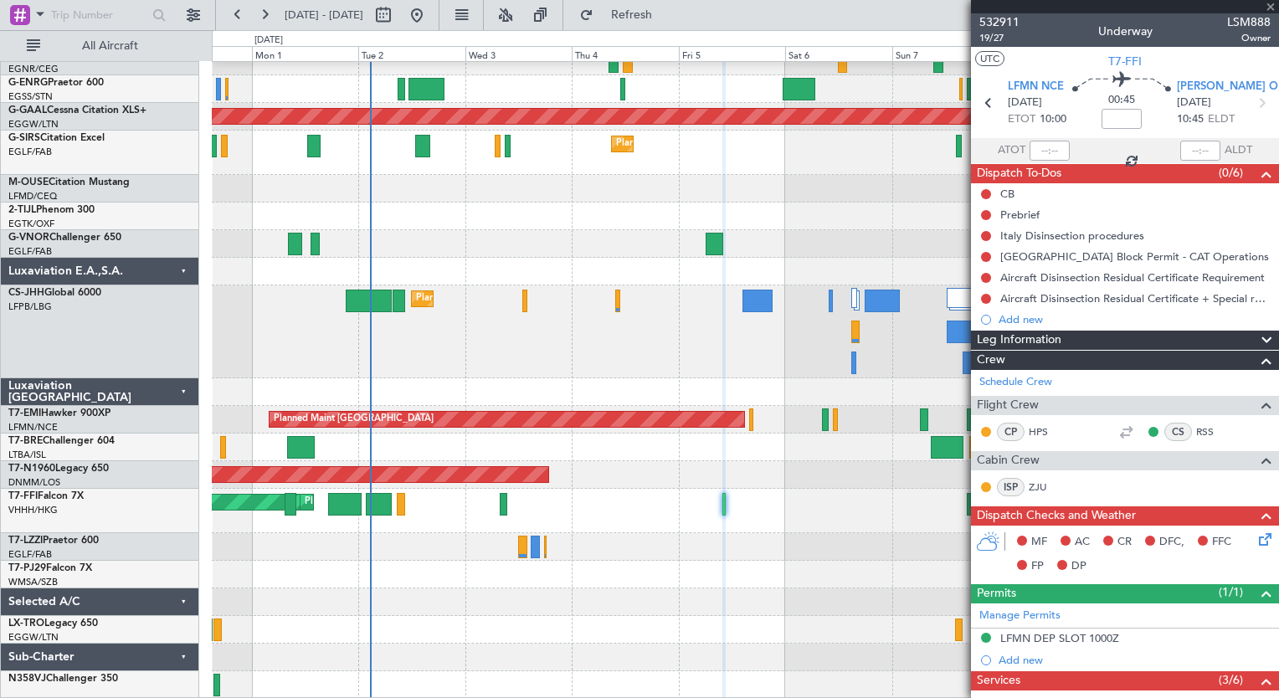
type input "01:44"
type input "4"
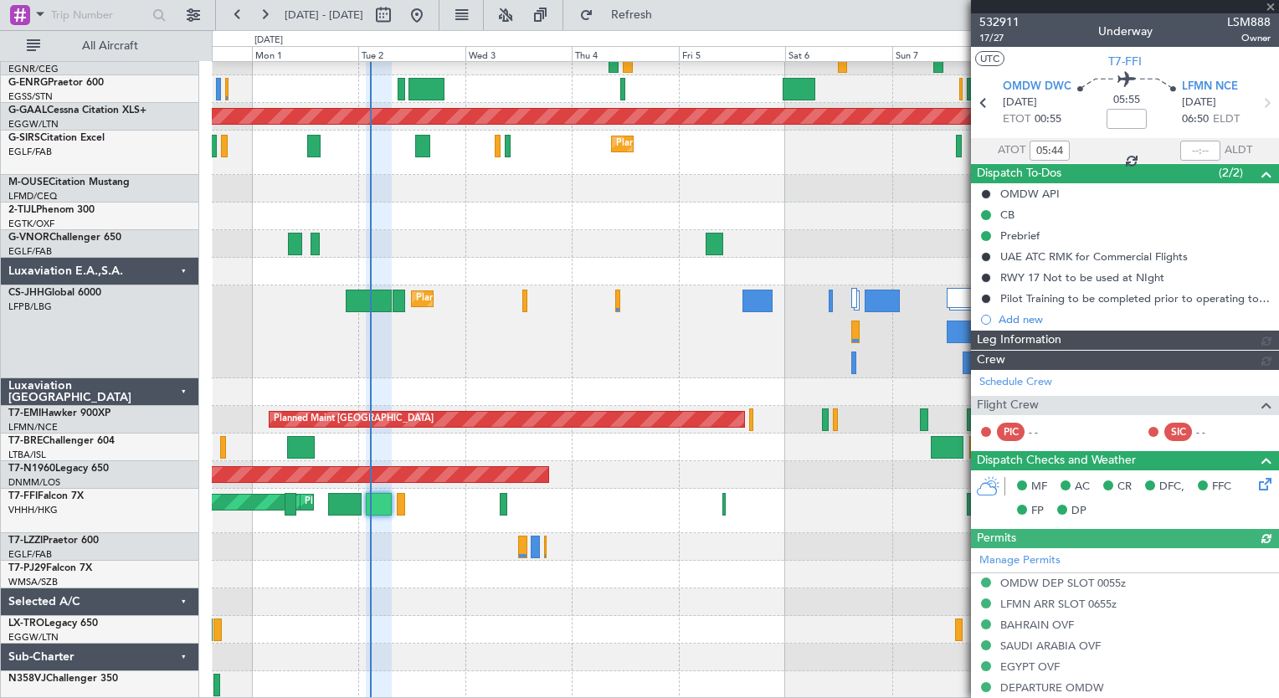
type input "01:44"
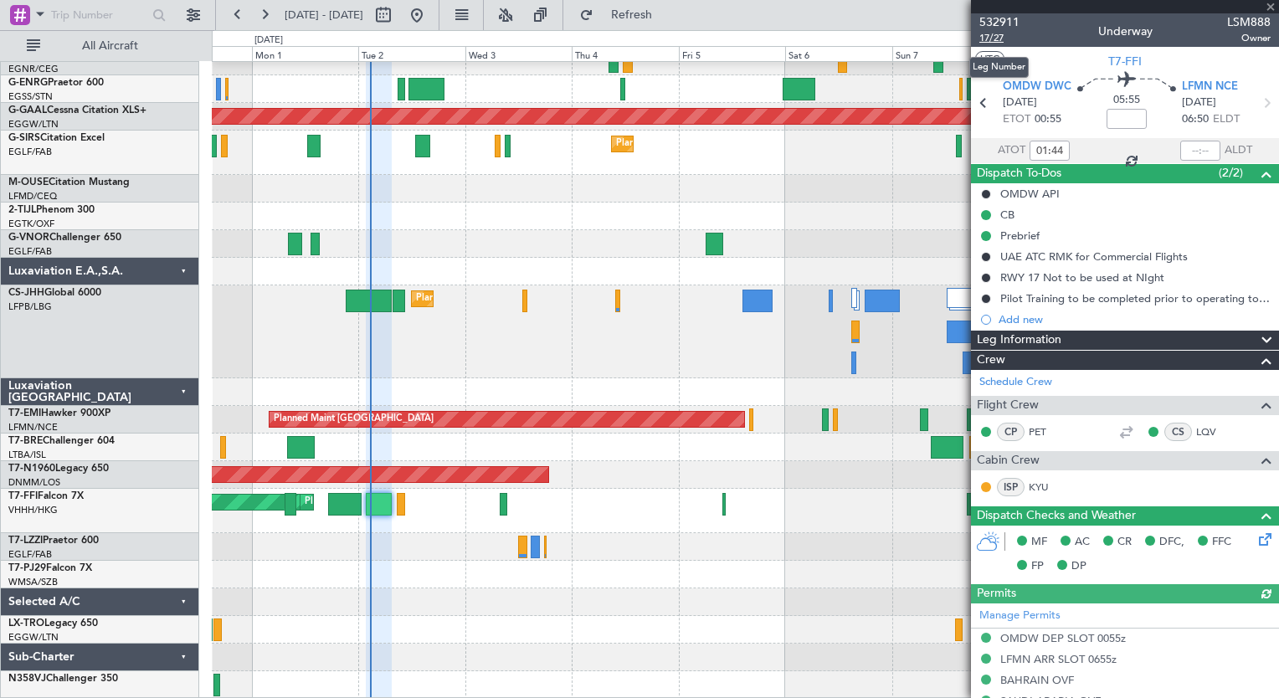
click at [992, 35] on span "17/27" at bounding box center [999, 38] width 40 height 14
